Goal: Task Accomplishment & Management: Manage account settings

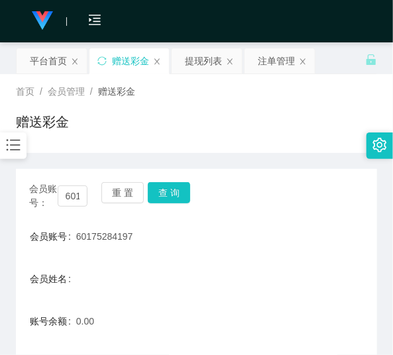
scroll to position [197, 0]
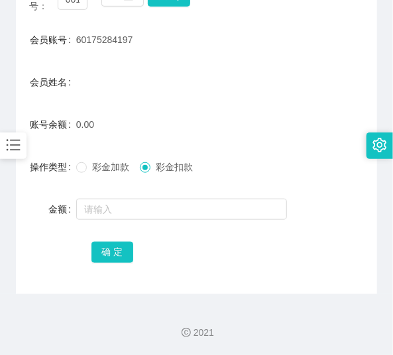
click at [48, 145] on form "会员账号 60175284197 会员姓名 账号余额 0.00 操作类型 彩金加款 彩金扣款 金额 确 定" at bounding box center [196, 146] width 361 height 239
click at [15, 143] on icon "图标: bars" at bounding box center [13, 145] width 17 height 17
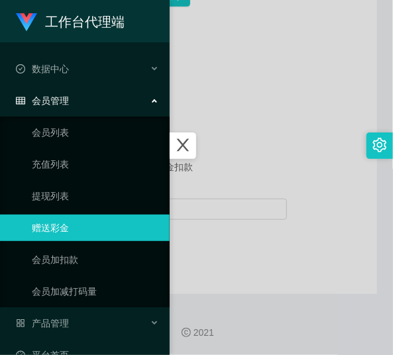
click at [224, 109] on div at bounding box center [196, 177] width 393 height 355
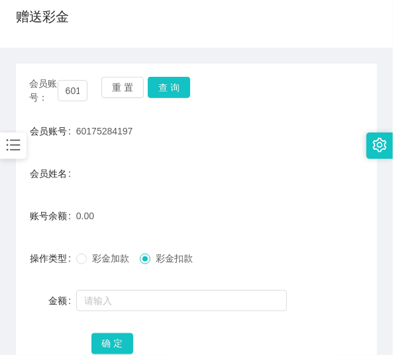
scroll to position [37, 0]
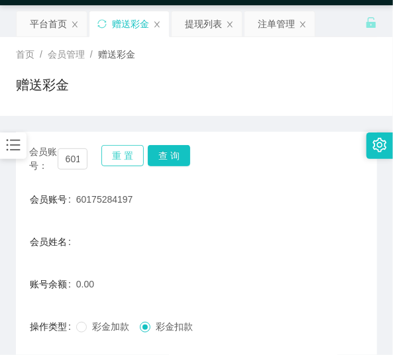
click at [125, 155] on button "重 置" at bounding box center [122, 155] width 42 height 21
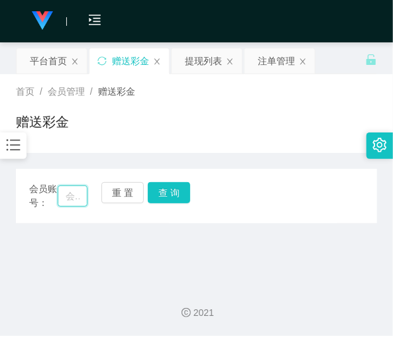
click at [80, 199] on input "text" at bounding box center [73, 196] width 30 height 21
paste input "wangdongjie03"
type input "wangdongjie03"
click at [156, 199] on button "查 询" at bounding box center [169, 192] width 42 height 21
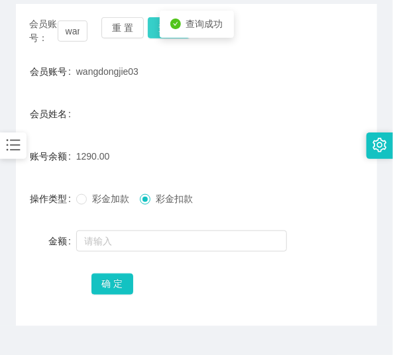
scroll to position [197, 0]
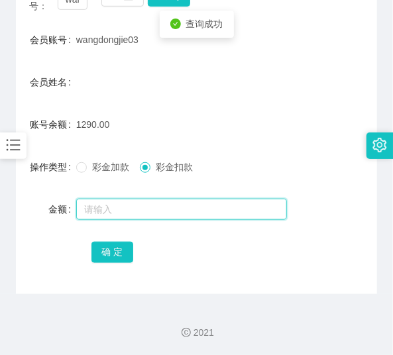
click at [115, 204] on input "text" at bounding box center [181, 209] width 211 height 21
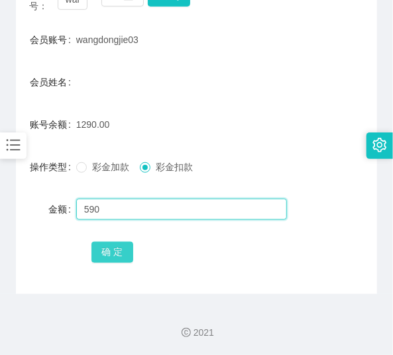
type input "590"
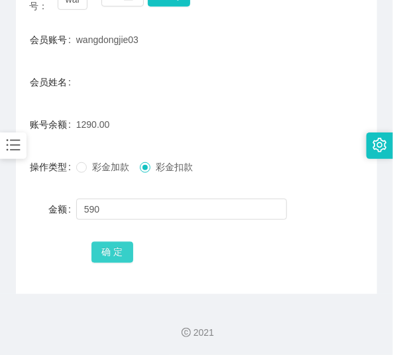
click at [114, 255] on button "确 定" at bounding box center [113, 252] width 42 height 21
